Goal: Task Accomplishment & Management: Manage account settings

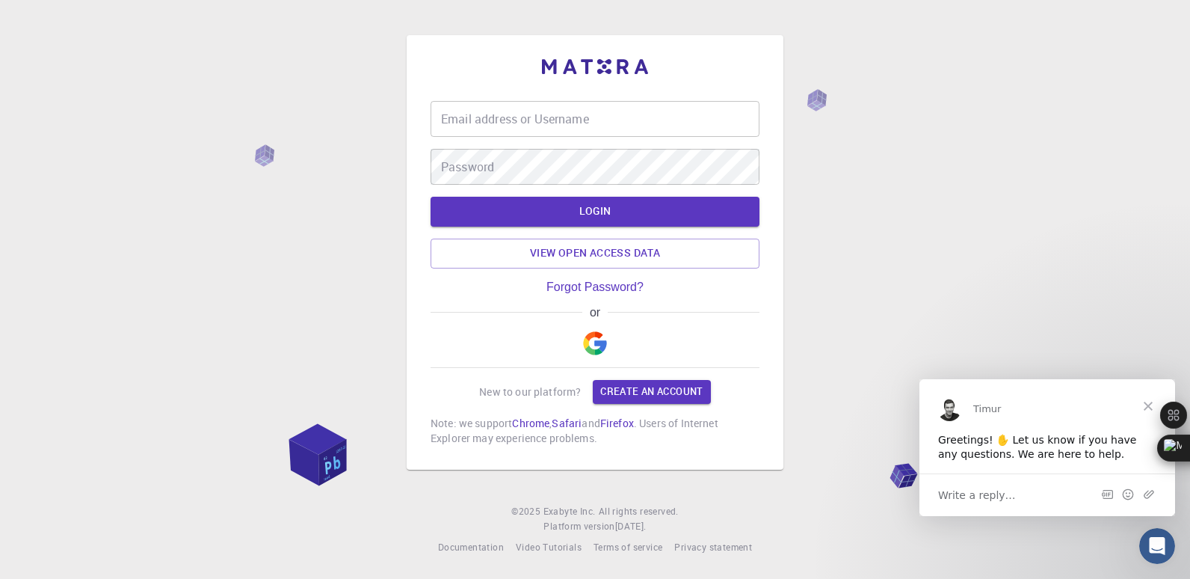
click at [577, 117] on input "Email address or Username" at bounding box center [595, 119] width 329 height 36
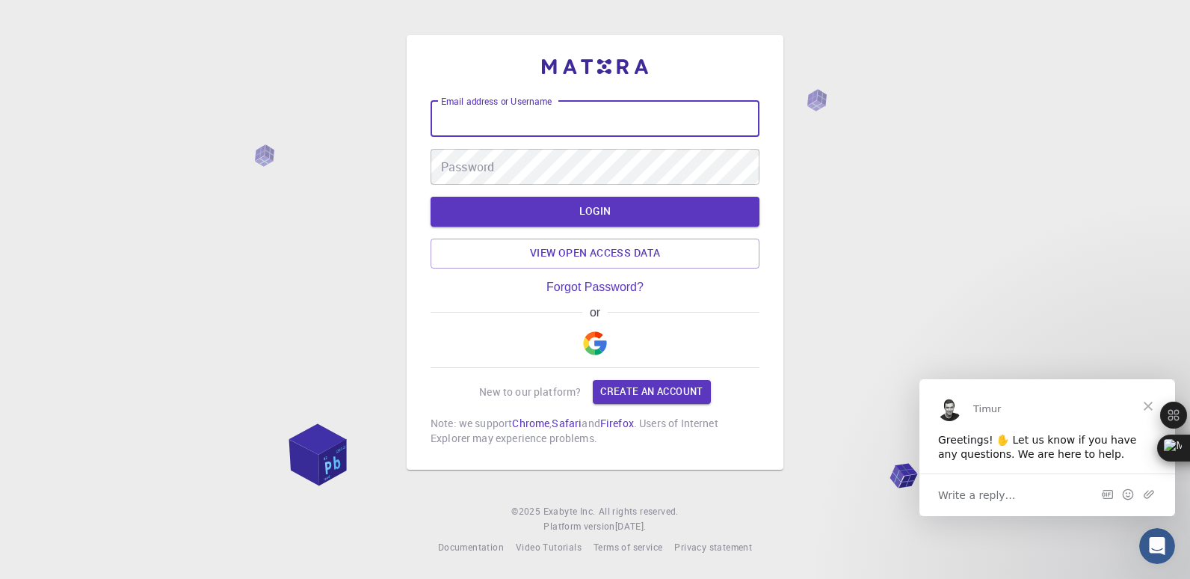
type input "[EMAIL_ADDRESS][DOMAIN_NAME]"
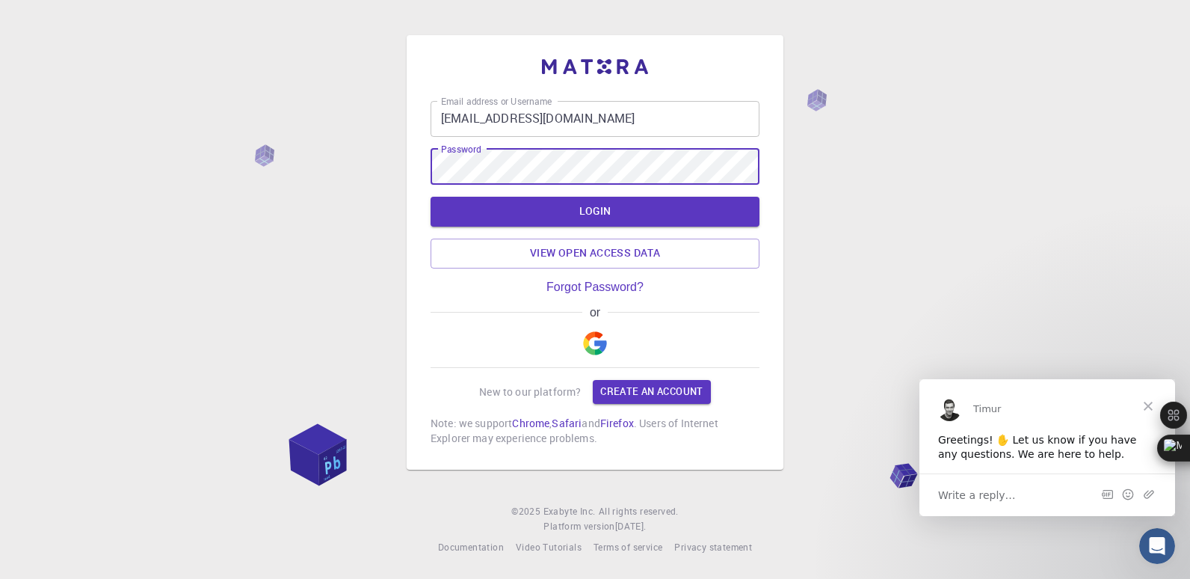
click at [431, 197] on button "LOGIN" at bounding box center [595, 212] width 329 height 30
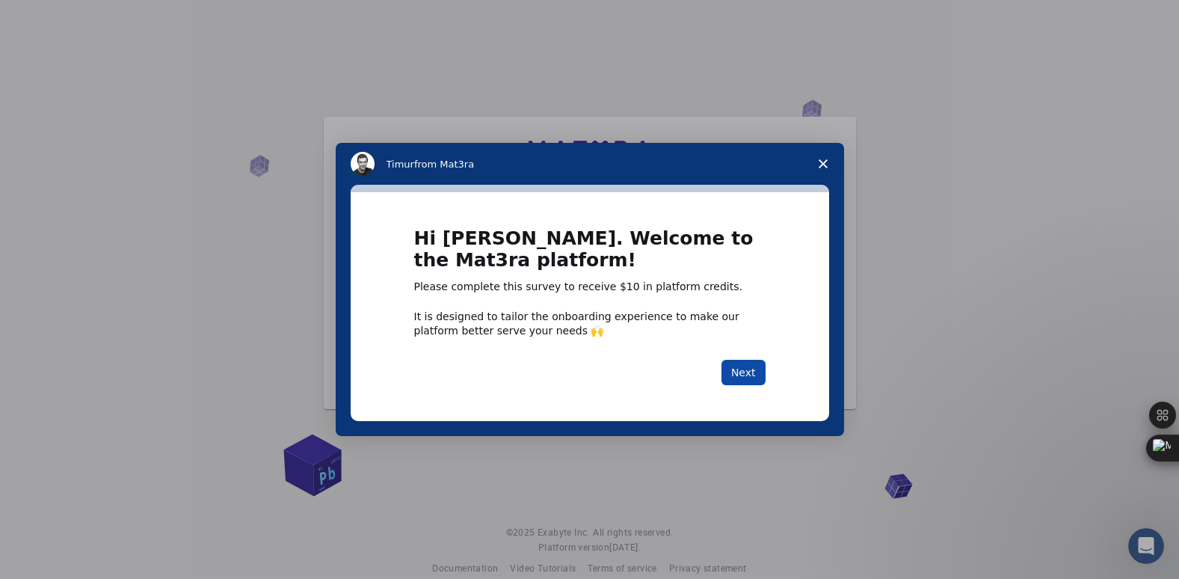
click at [747, 372] on button "Next" at bounding box center [743, 372] width 44 height 25
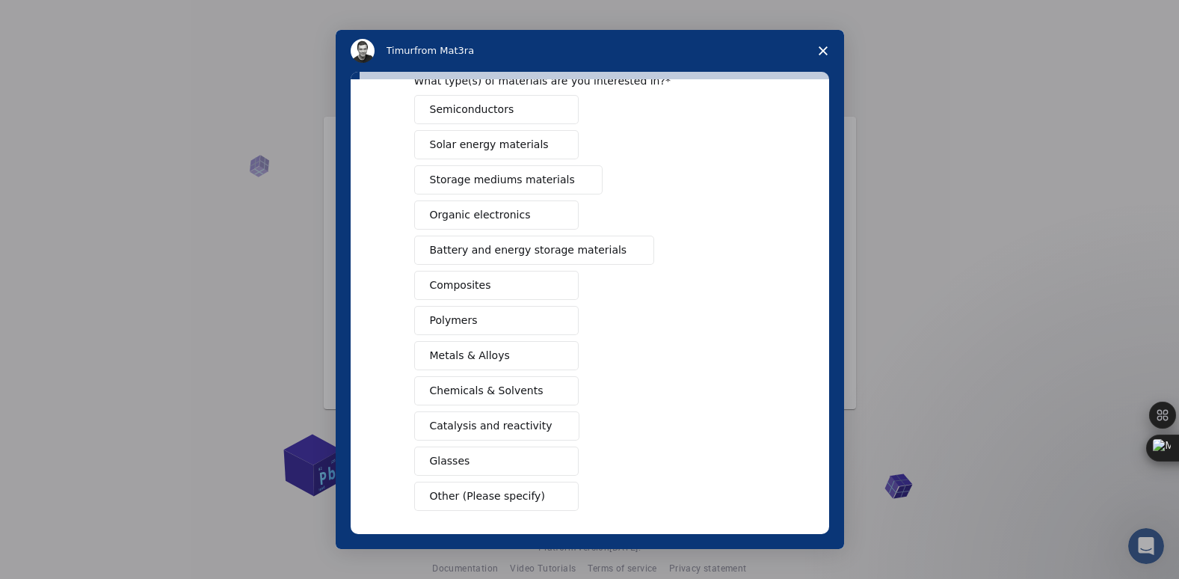
scroll to position [143, 0]
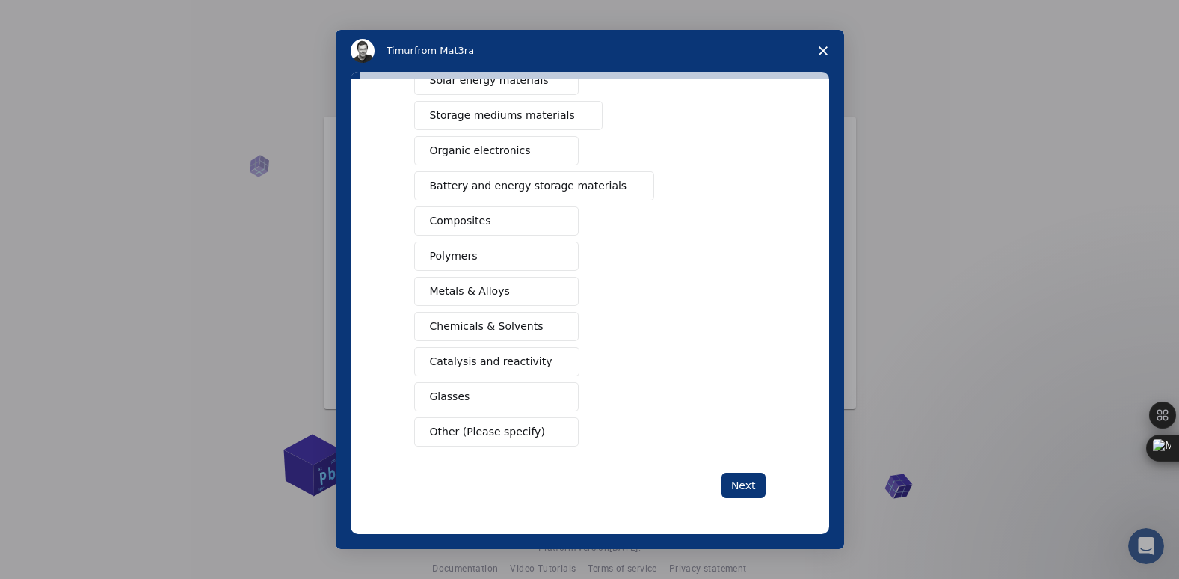
click at [505, 423] on button "Other (Please specify)" at bounding box center [496, 431] width 164 height 29
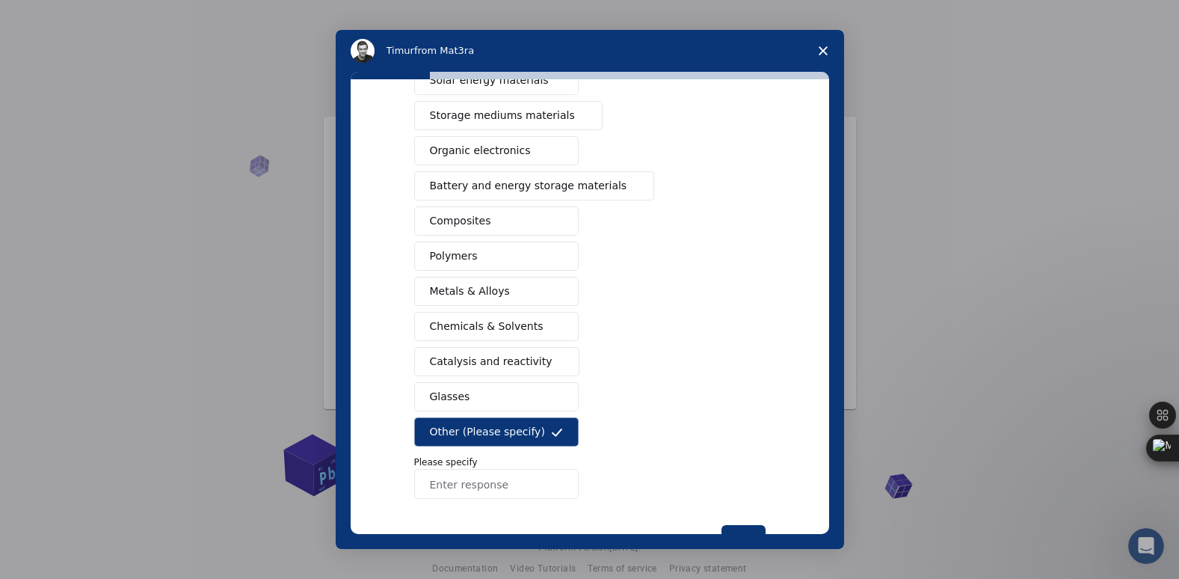
scroll to position [195, 0]
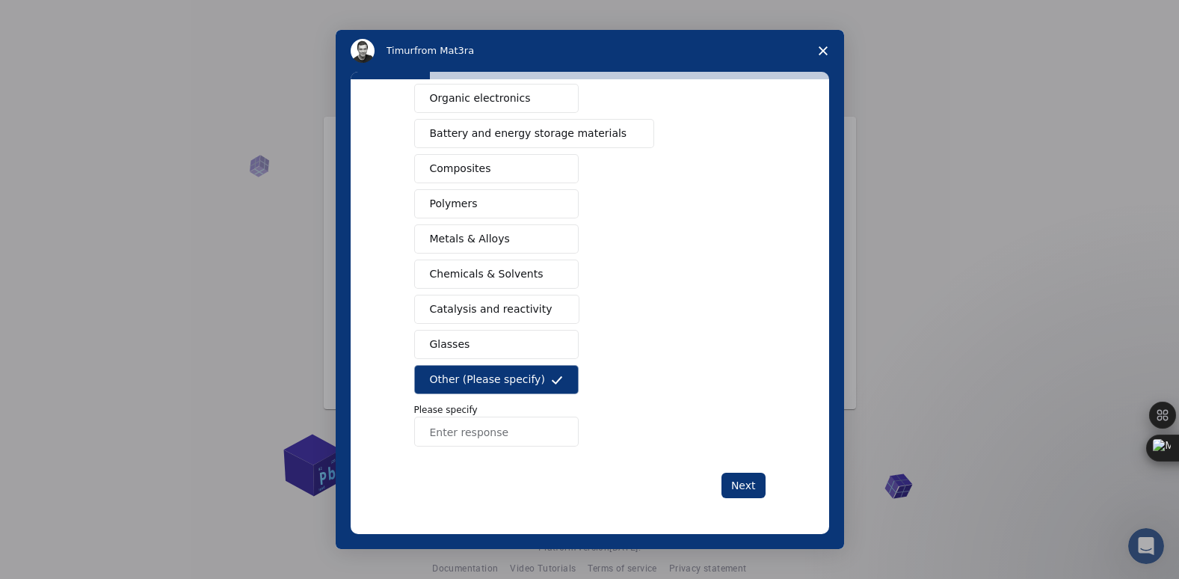
click at [517, 377] on span "Other (Please specify)" at bounding box center [487, 379] width 115 height 16
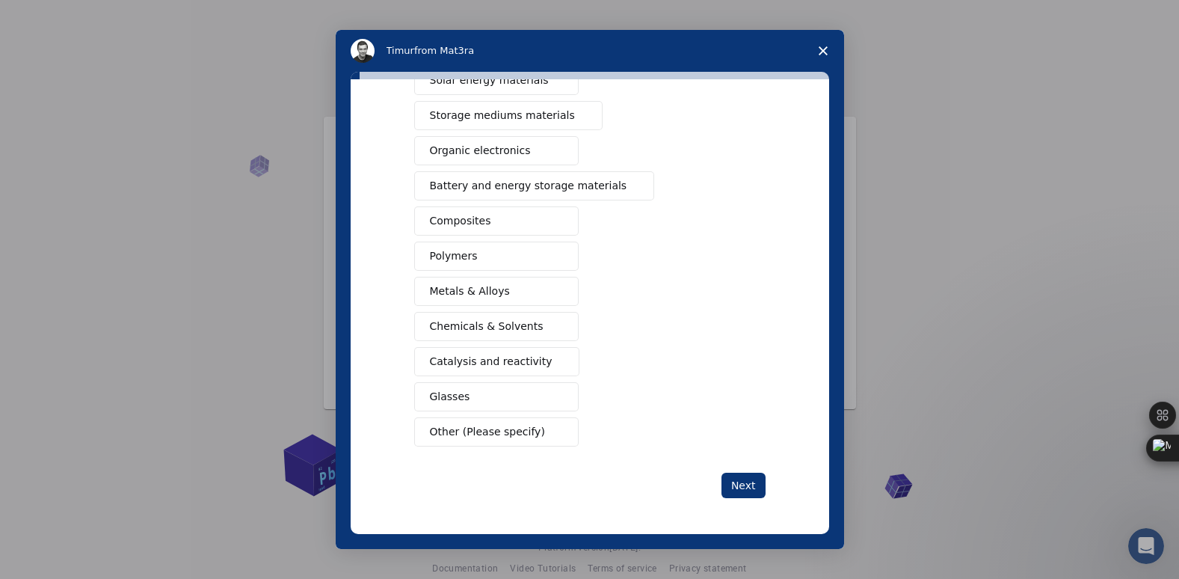
scroll to position [68, 0]
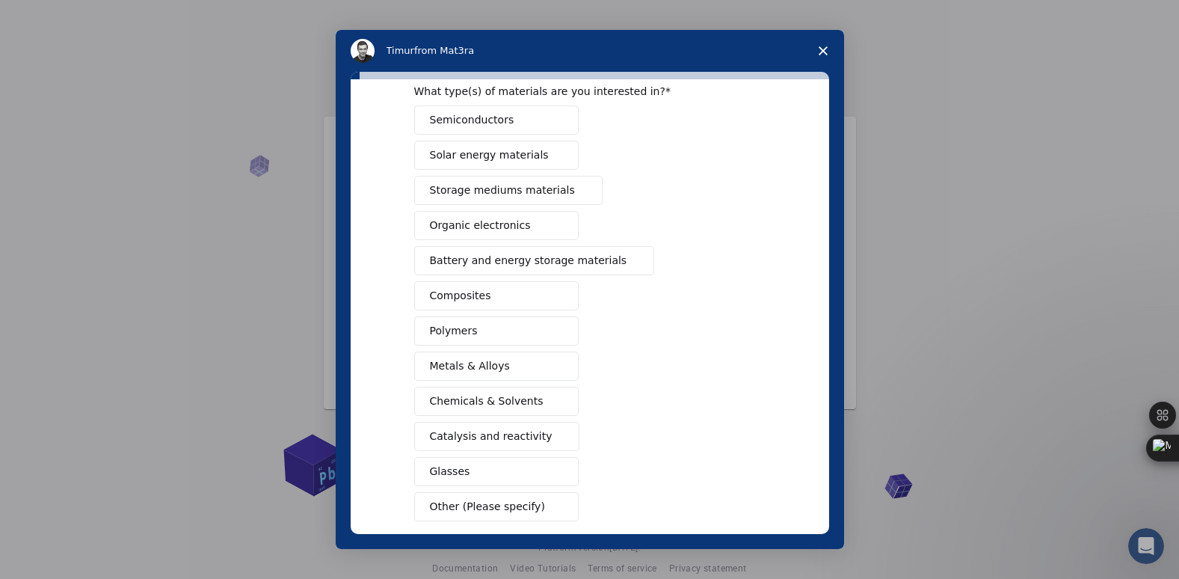
click at [476, 226] on span "Organic electronics" at bounding box center [480, 226] width 101 height 16
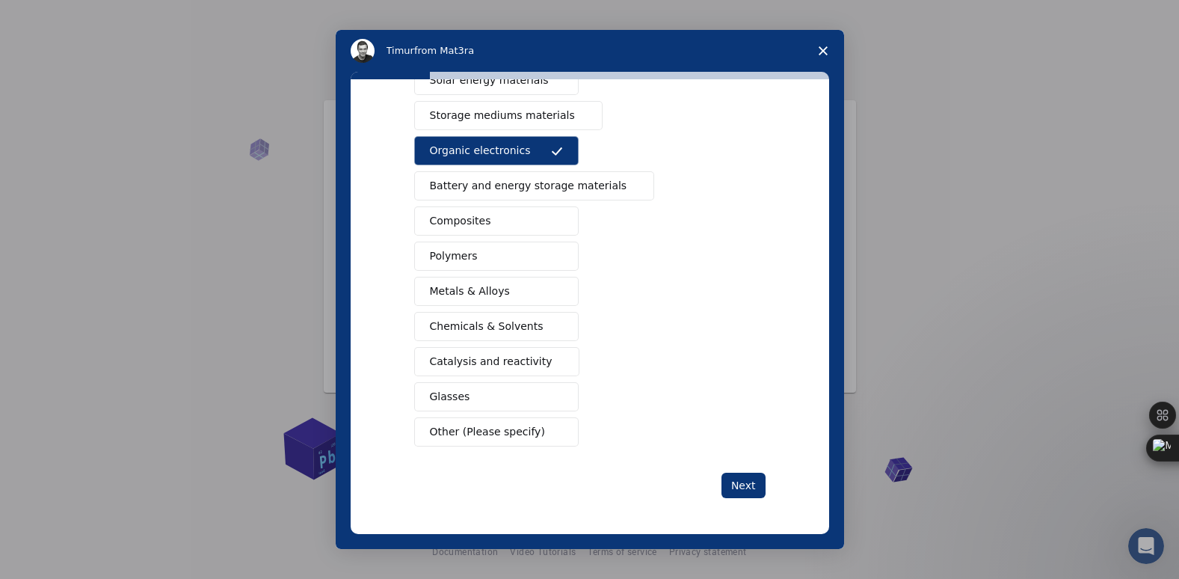
scroll to position [21, 0]
click at [500, 292] on button "Metals & Alloys" at bounding box center [496, 291] width 164 height 29
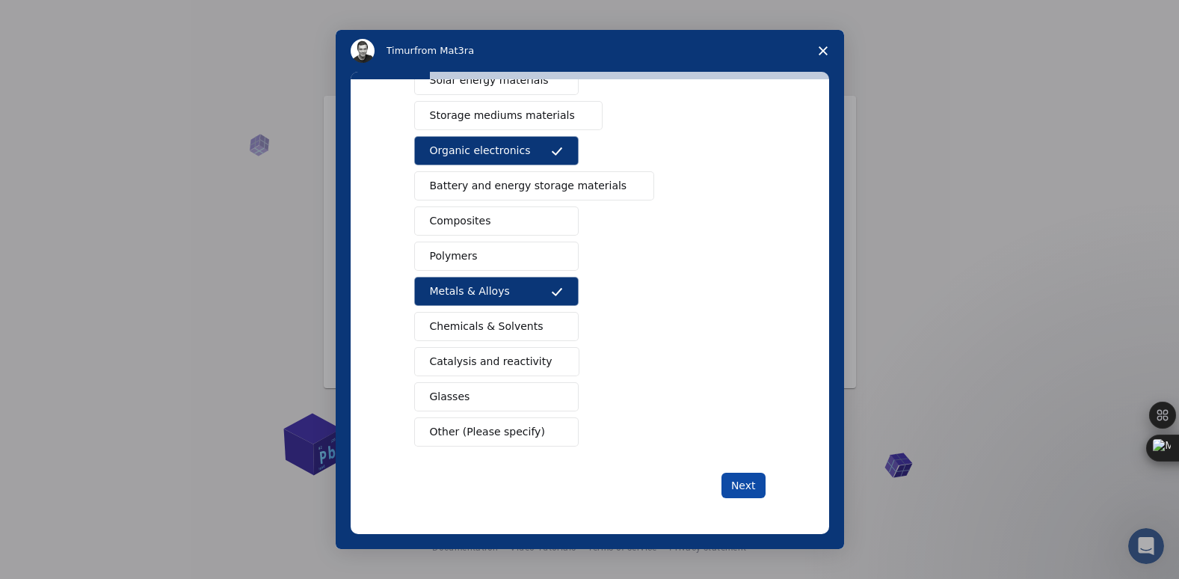
click at [750, 490] on button "Next" at bounding box center [743, 484] width 44 height 25
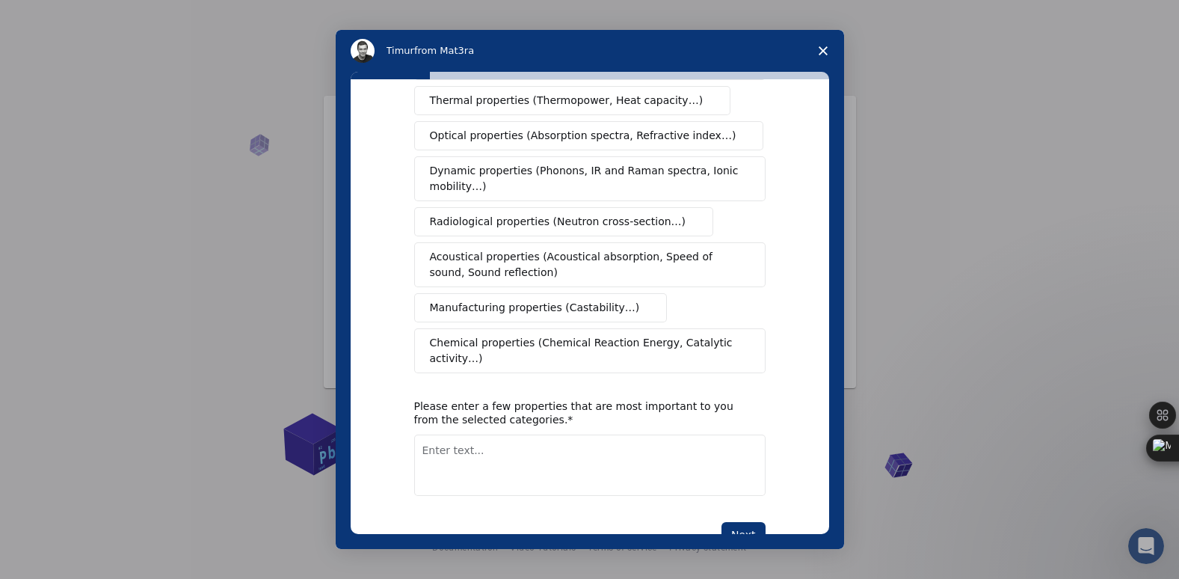
scroll to position [221, 0]
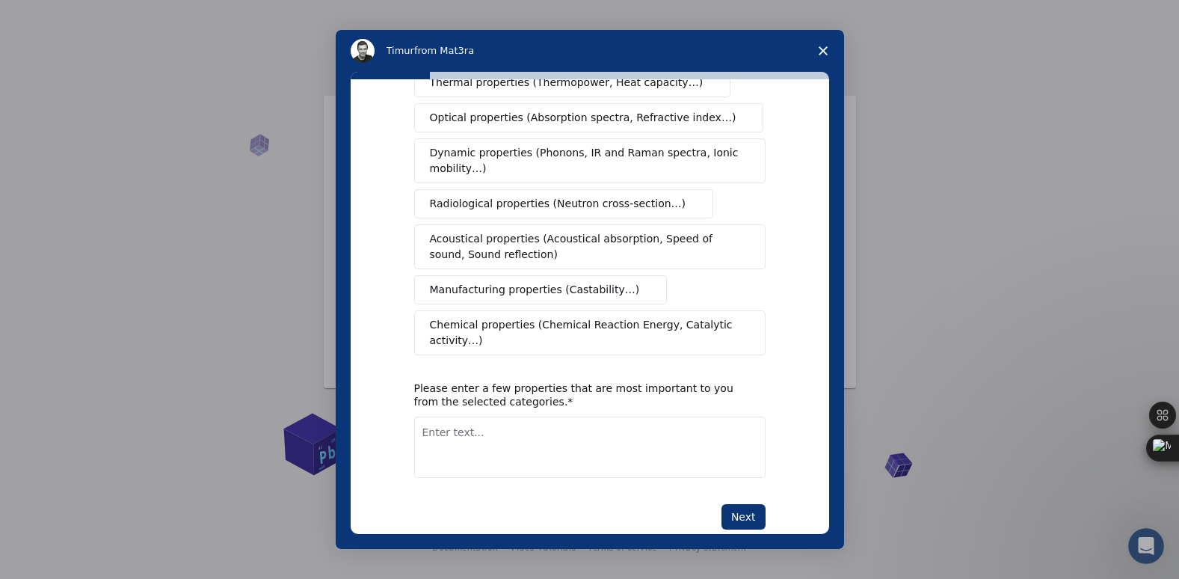
click at [821, 52] on polygon "Close survey" at bounding box center [822, 50] width 9 height 9
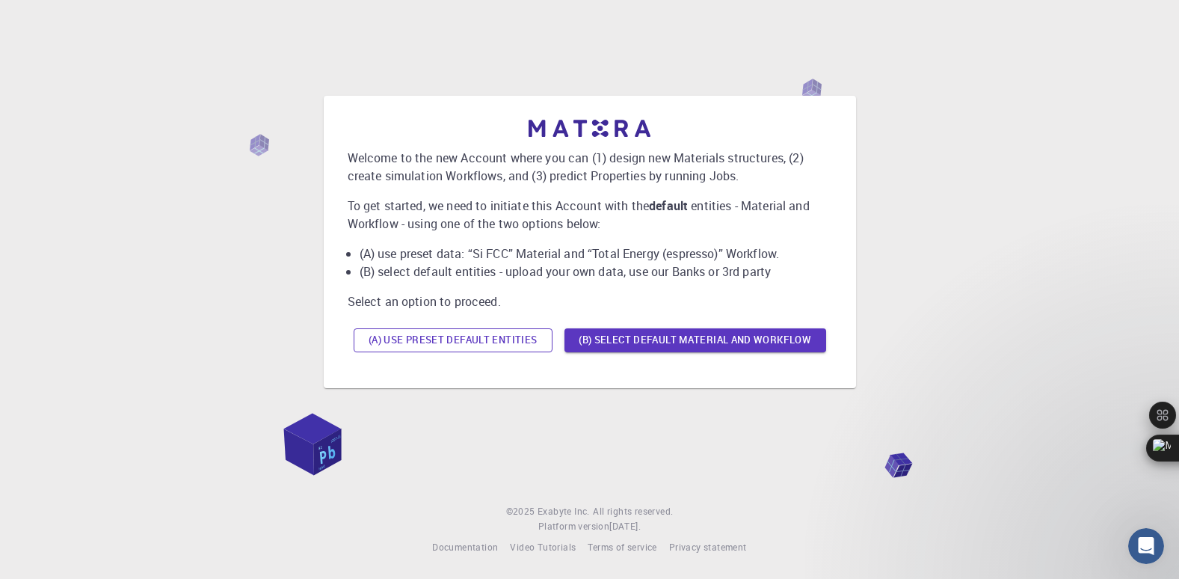
click at [459, 339] on button "(A) Use preset default entities" at bounding box center [453, 340] width 199 height 24
